Goal: Transaction & Acquisition: Purchase product/service

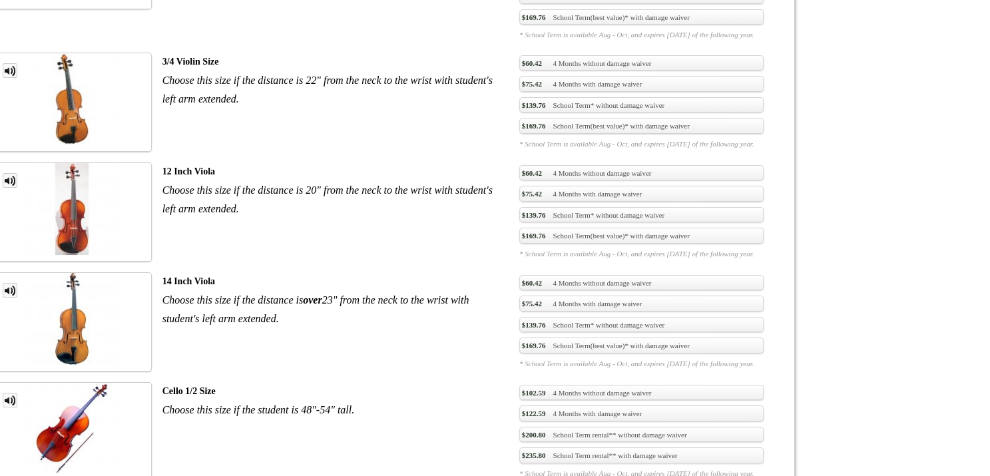
scroll to position [1165, 0]
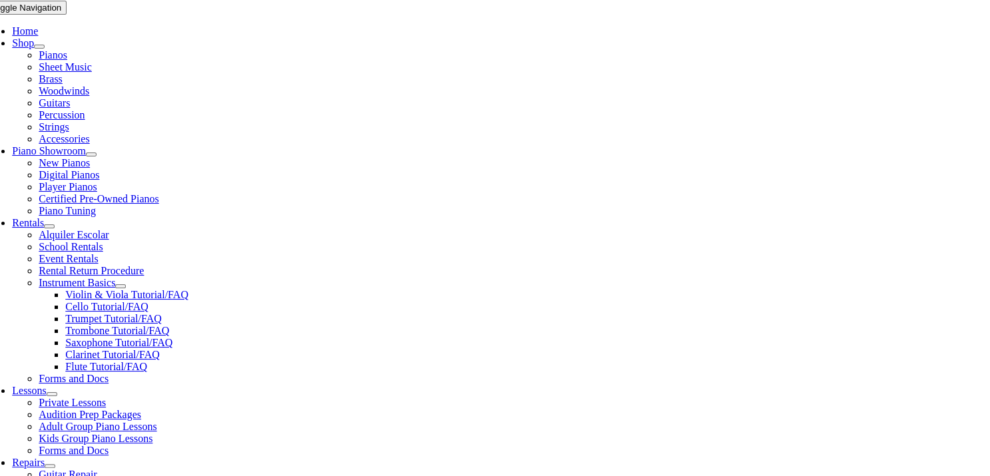
scroll to position [266, 0]
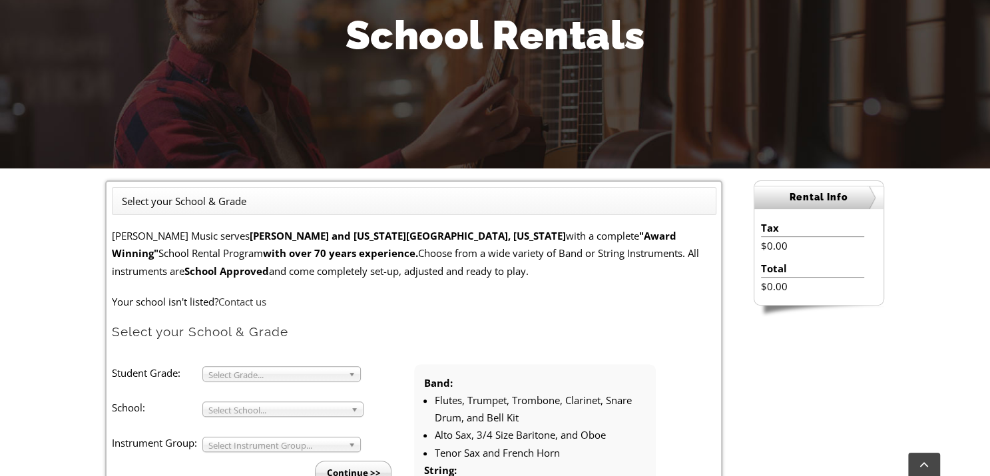
scroll to position [433, 0]
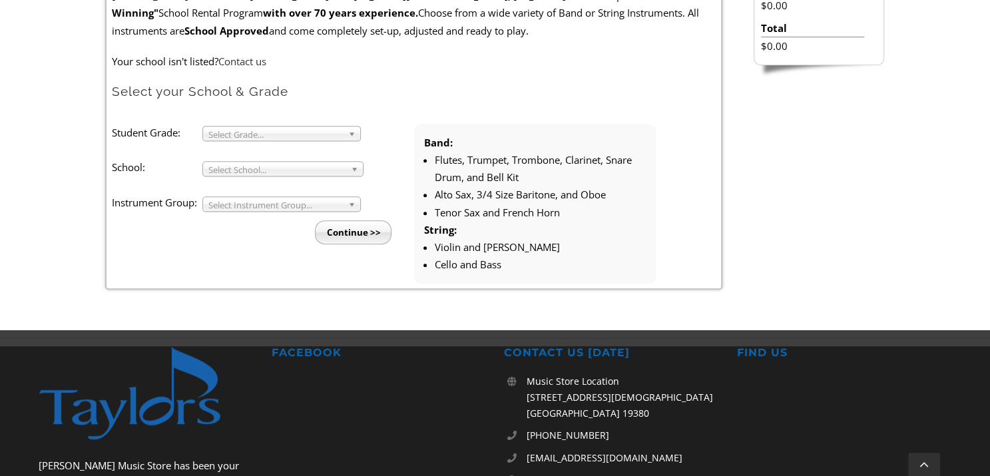
click at [246, 202] on span "Select Instrument Group..." at bounding box center [275, 205] width 135 height 16
click at [251, 228] on li "Strings" at bounding box center [286, 236] width 144 height 17
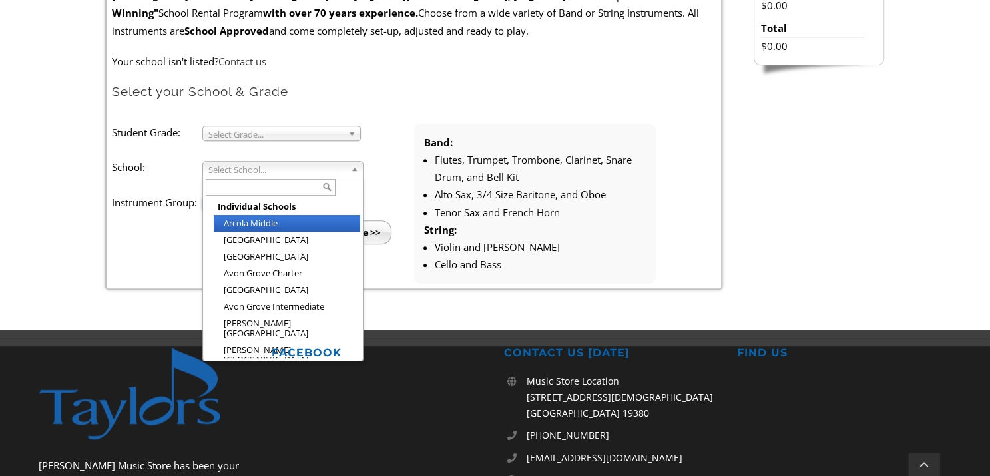
click at [261, 172] on span "Select School..." at bounding box center [276, 170] width 137 height 16
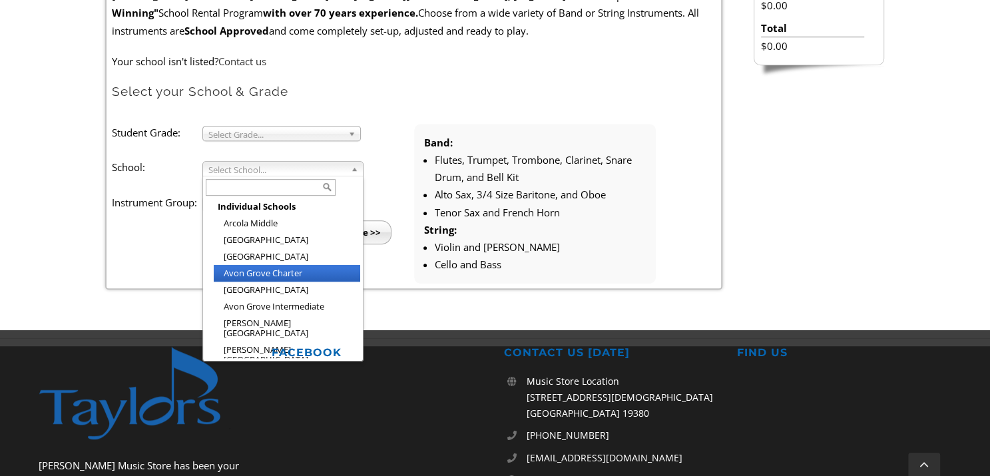
click at [279, 269] on li "Avon Grove Charter" at bounding box center [287, 273] width 146 height 17
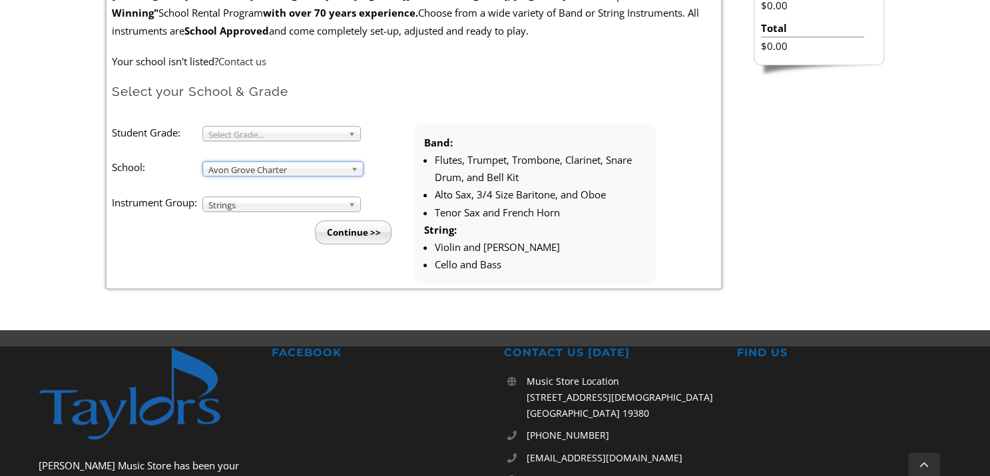
click at [270, 140] on li "Student Grade: 3 4 5 6 7 8 9 10 11 12 Select Grade... School: Arcola Middle Arr…" at bounding box center [263, 184] width 302 height 121
click at [272, 136] on span "Select Grade..." at bounding box center [275, 135] width 135 height 16
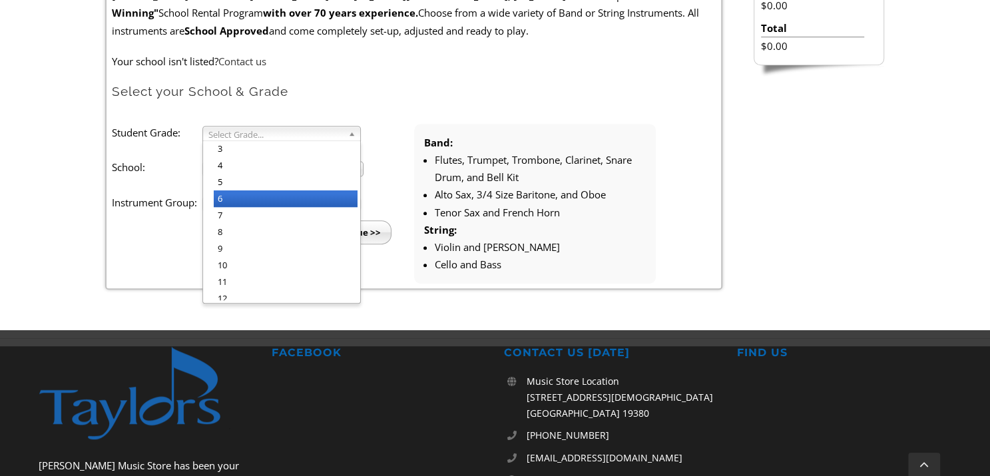
click at [266, 200] on li "6" at bounding box center [286, 198] width 144 height 17
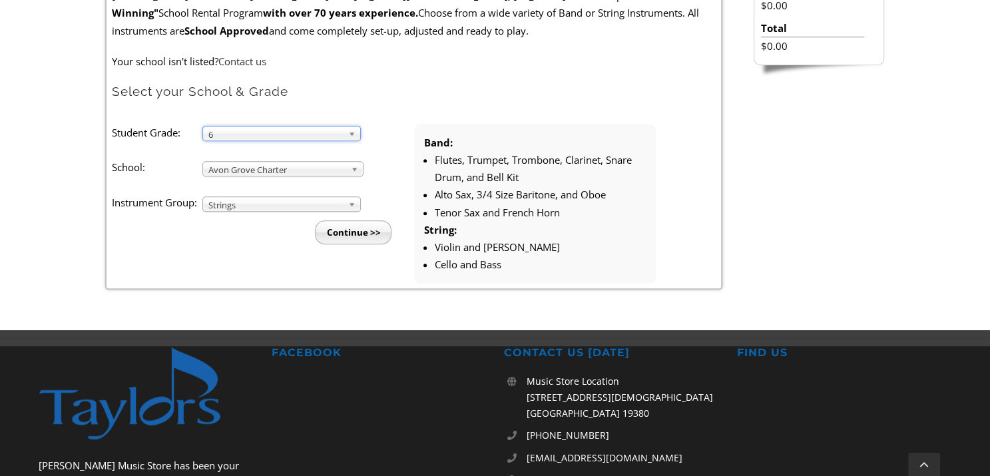
click at [368, 236] on input "Continue >>" at bounding box center [353, 232] width 77 height 24
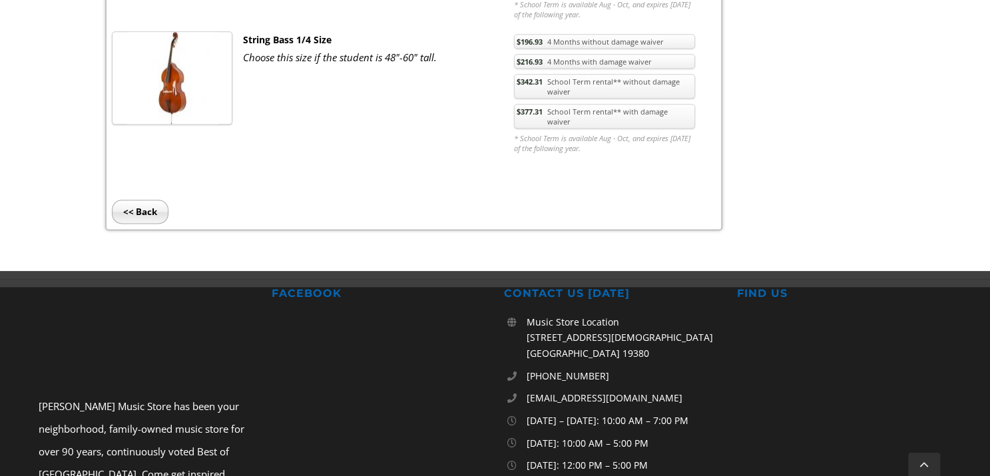
scroll to position [1063, 0]
